Goal: Navigation & Orientation: Find specific page/section

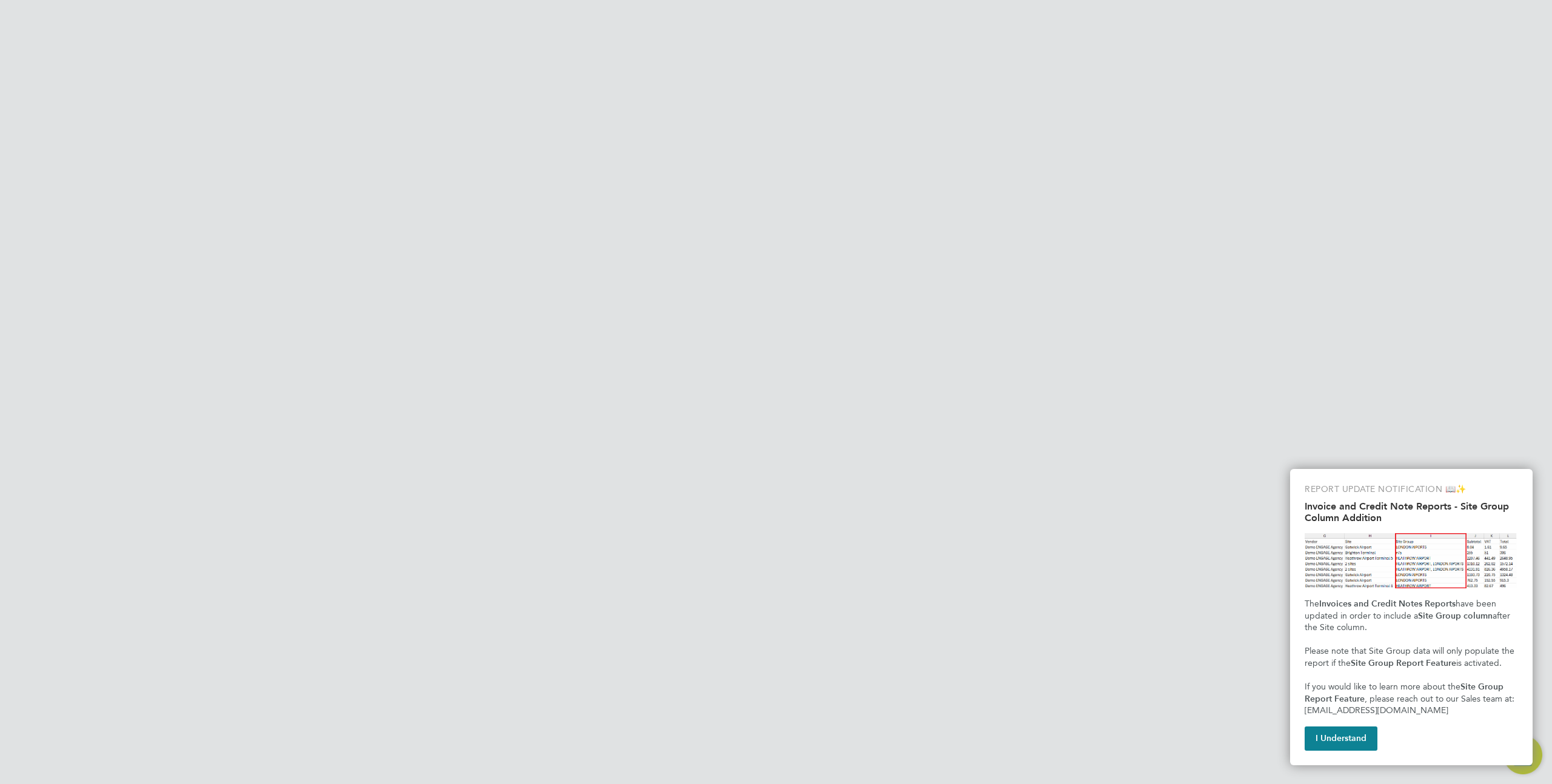
click at [820, 12] on input "Demo ENGAGE End Hirer" at bounding box center [796, 19] width 206 height 29
click at [728, 29] on input "morga" at bounding box center [796, 19] width 206 height 29
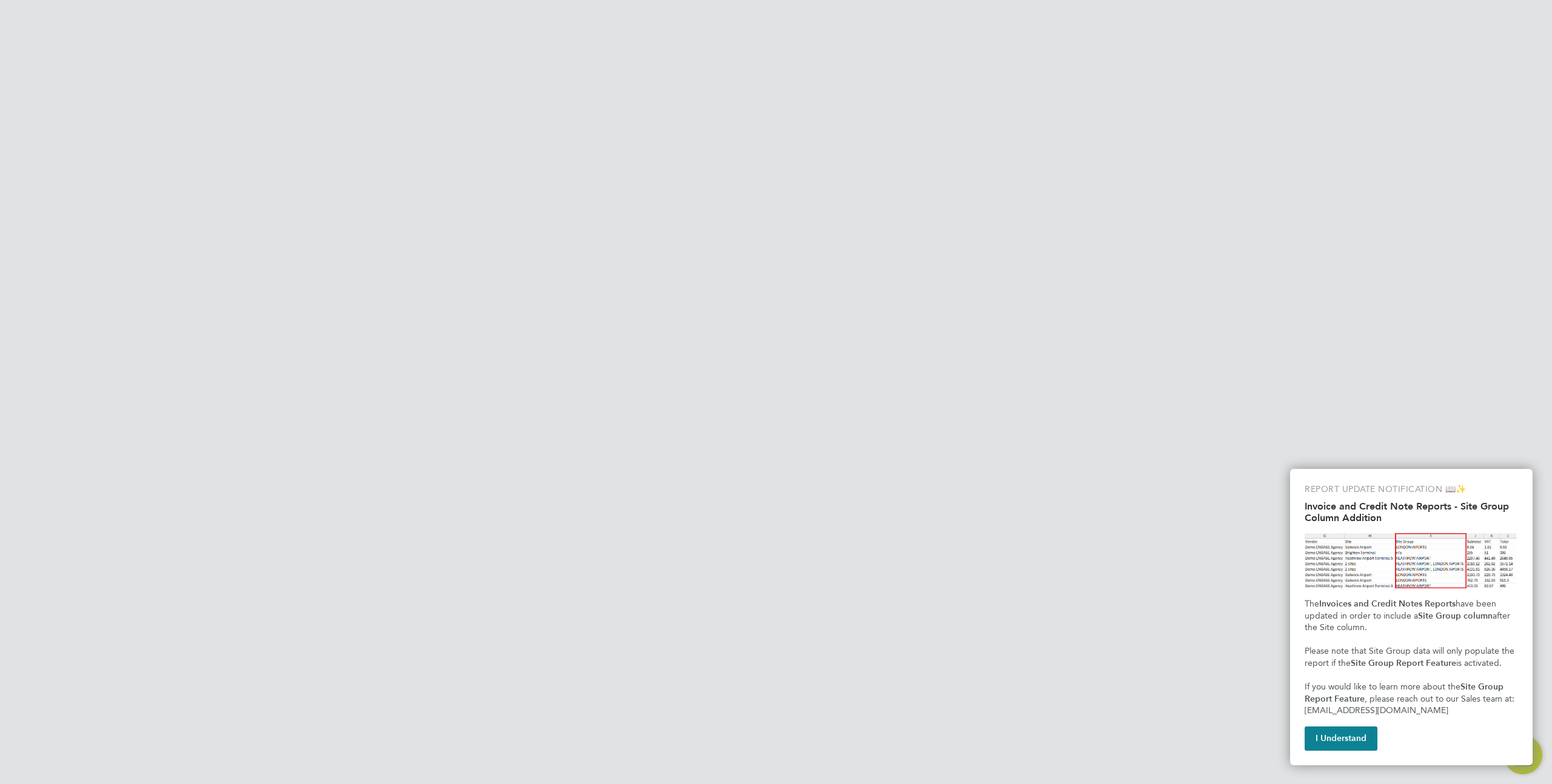
click at [728, 29] on input "morga" at bounding box center [796, 19] width 206 height 29
click at [735, 108] on span "Vistry Group Plc" at bounding box center [738, 108] width 71 height 14
type input "Vistry Group Plc"
